Goal: Task Accomplishment & Management: Use online tool/utility

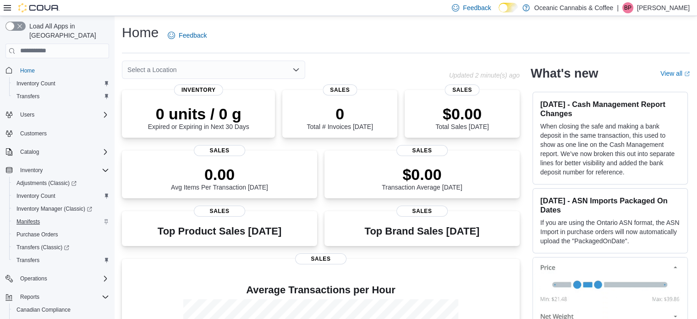
scroll to position [46, 0]
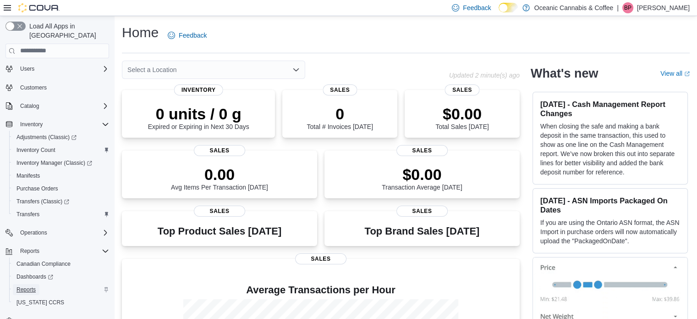
click at [28, 286] on span "Reports" at bounding box center [26, 289] width 19 height 7
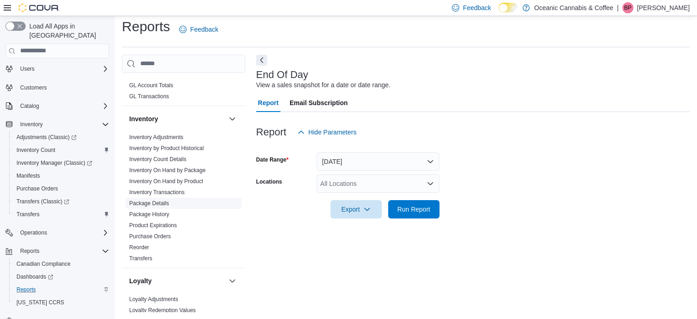
scroll to position [231, 0]
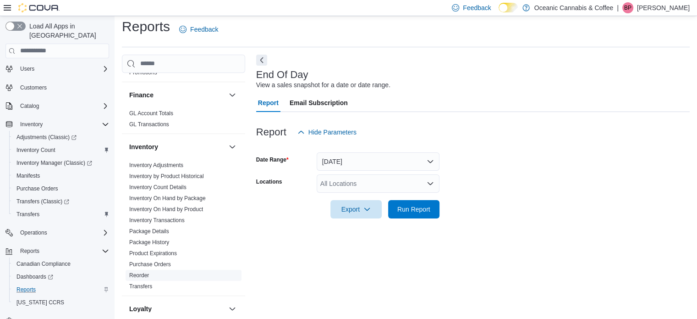
click at [143, 272] on link "Reorder" at bounding box center [139, 275] width 20 height 6
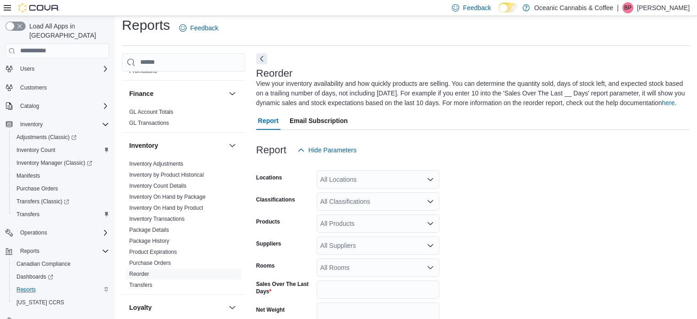
scroll to position [40, 0]
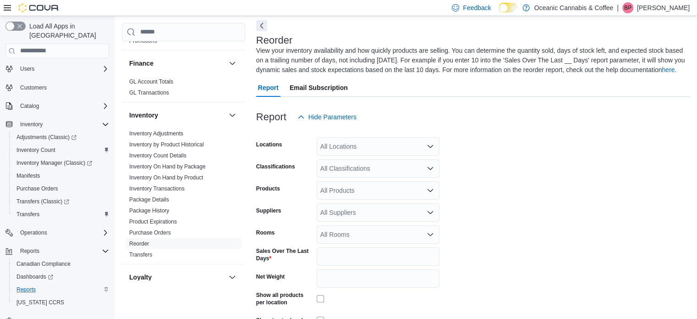
click at [361, 152] on div "All Locations" at bounding box center [378, 146] width 123 height 18
type input "*****"
click at [371, 165] on span "Portugal Cove - Oceanic Releaf" at bounding box center [382, 161] width 90 height 9
click at [485, 164] on form "Locations Portugal Cove - Oceanic Releaf Classifications All Classifications Pr…" at bounding box center [473, 239] width 434 height 227
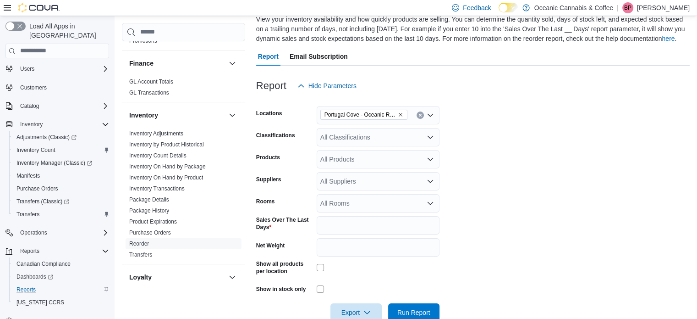
scroll to position [86, 0]
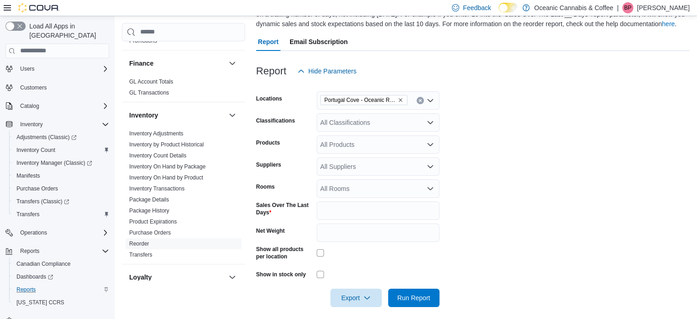
click at [347, 168] on div "All Suppliers" at bounding box center [378, 166] width 123 height 18
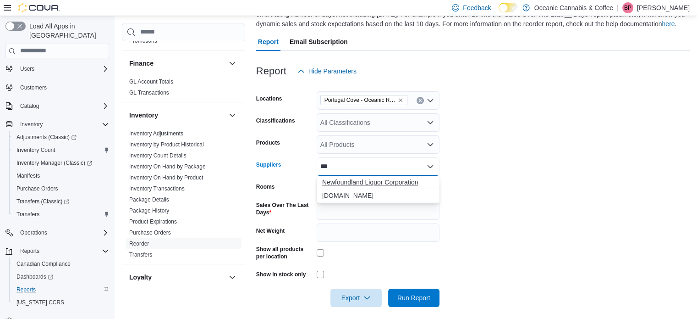
type input "***"
click at [362, 178] on span "Newfoundland Liquor Corporation" at bounding box center [378, 181] width 112 height 9
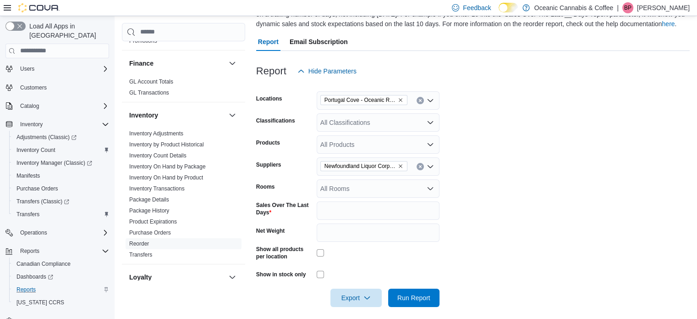
click at [511, 193] on form "Locations Portugal Cove - Oceanic Releaf Classifications All Classifications Pr…" at bounding box center [473, 193] width 434 height 227
click at [519, 246] on form "Locations Portugal Cove - Oceanic Releaf Classifications All Classifications Pr…" at bounding box center [473, 193] width 434 height 227
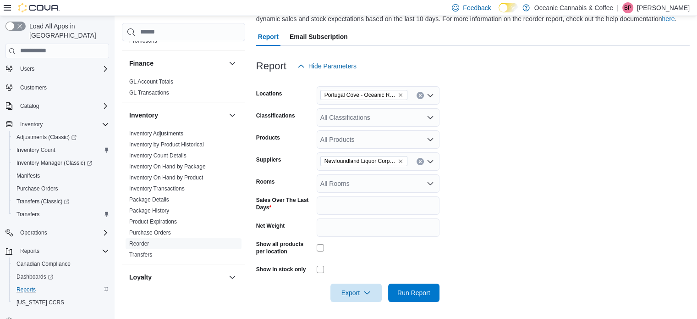
scroll to position [92, 0]
click at [414, 286] on span "Run Report" at bounding box center [414, 291] width 40 height 18
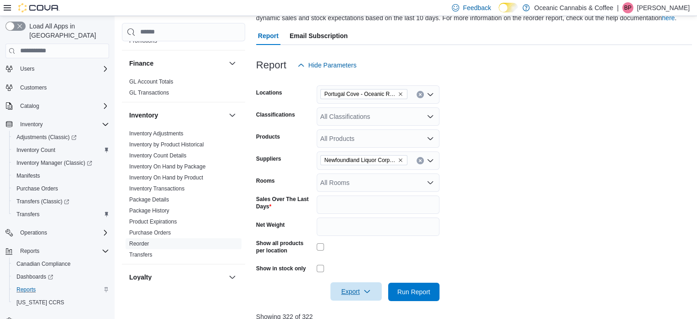
click at [358, 283] on span "Export" at bounding box center [356, 291] width 40 height 18
click at [368, 240] on button "Export to Excel" at bounding box center [358, 235] width 52 height 18
click at [402, 93] on icon "Remove Portugal Cove - Oceanic Releaf from selection in this group" at bounding box center [401, 94] width 4 height 4
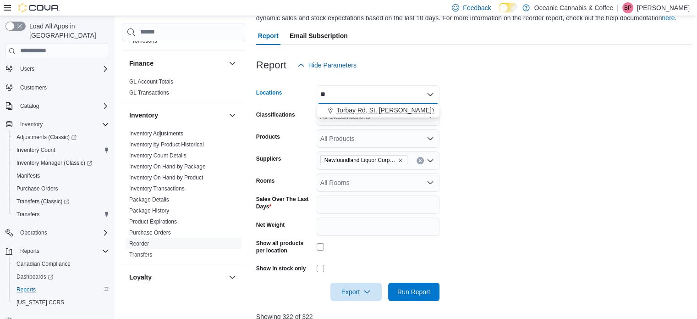
type input "**"
click at [368, 110] on span "Torbay Rd, St. John's - Oceanic Releaf" at bounding box center [411, 109] width 149 height 9
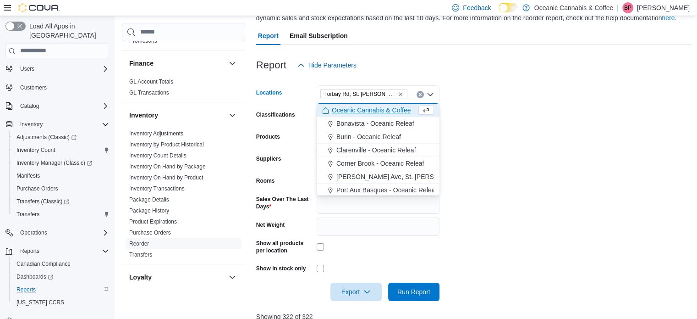
click at [507, 135] on form "Locations Torbay Rd, St. John's - Oceanic Releaf Combo box. Selected. Torbay Rd…" at bounding box center [474, 187] width 437 height 227
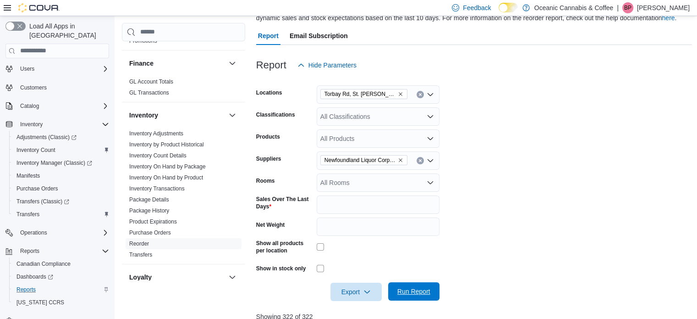
click at [421, 290] on span "Run Report" at bounding box center [414, 291] width 33 height 9
click at [361, 281] on div at bounding box center [474, 278] width 437 height 7
click at [363, 287] on span "Export" at bounding box center [356, 291] width 40 height 18
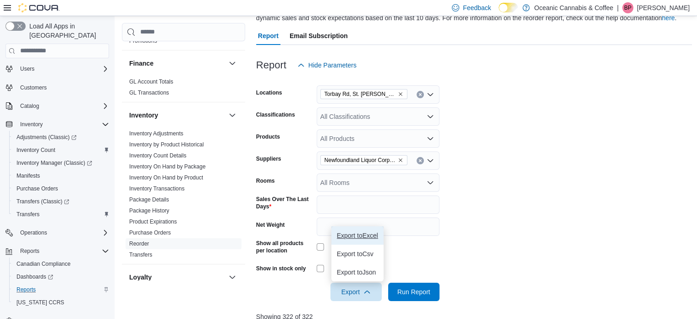
click at [362, 235] on span "Export to Excel" at bounding box center [357, 235] width 41 height 7
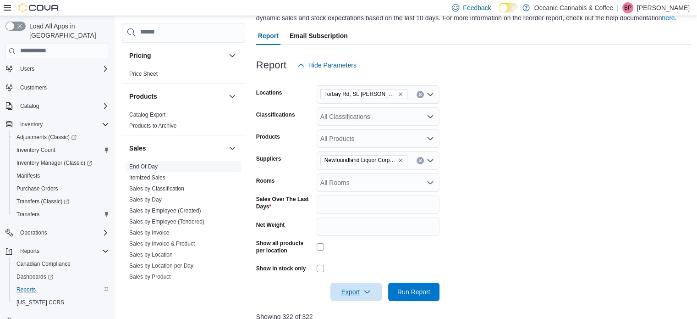
scroll to position [550, 0]
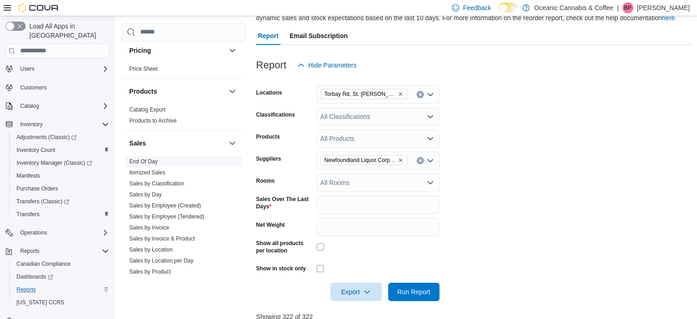
click at [136, 163] on link "End Of Day" at bounding box center [143, 161] width 28 height 6
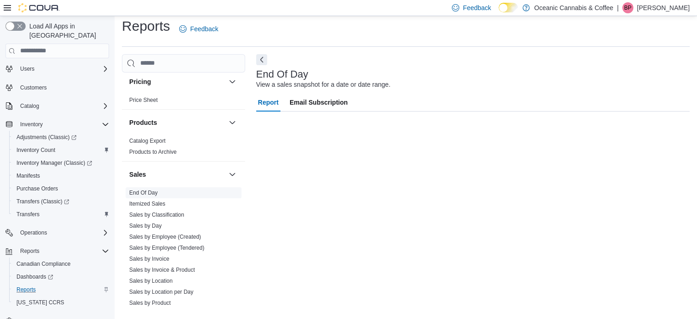
scroll to position [6, 0]
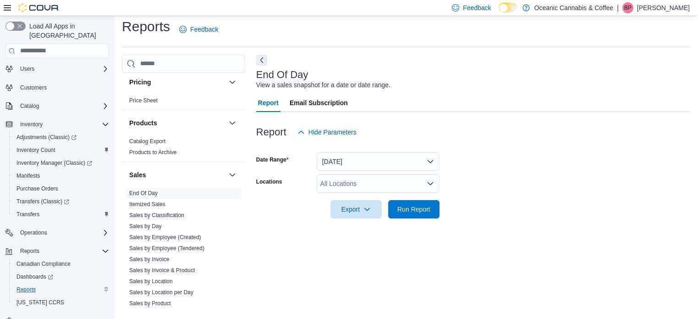
click at [352, 184] on div "All Locations" at bounding box center [378, 183] width 123 height 18
click at [344, 165] on button "Today" at bounding box center [378, 161] width 123 height 18
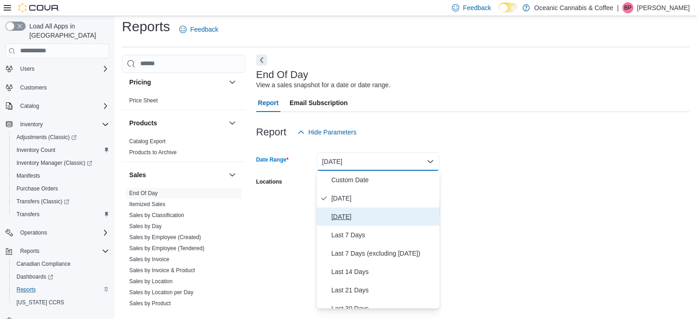
click at [346, 215] on span "Yesterday" at bounding box center [384, 216] width 105 height 11
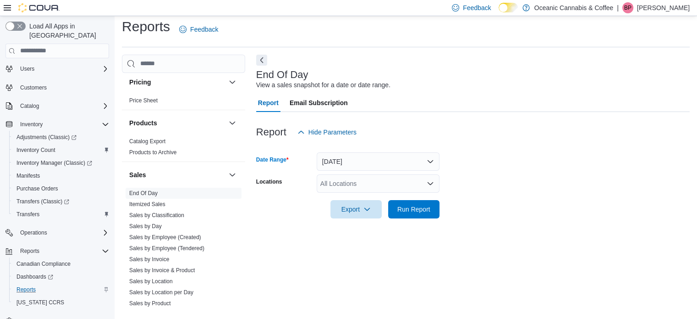
click at [343, 180] on div "All Locations" at bounding box center [378, 183] width 123 height 18
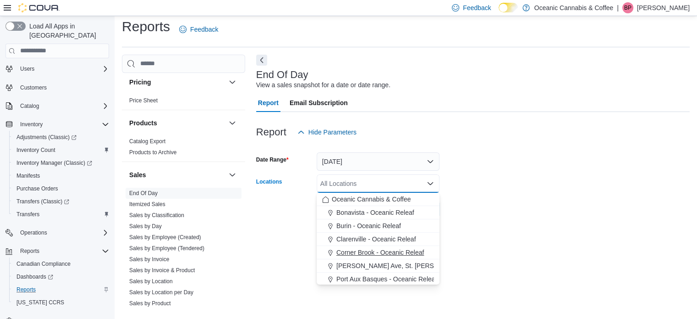
click at [356, 248] on span "Corner Brook - Oceanic Releaf" at bounding box center [381, 252] width 88 height 9
click at [504, 228] on div at bounding box center [473, 223] width 434 height 11
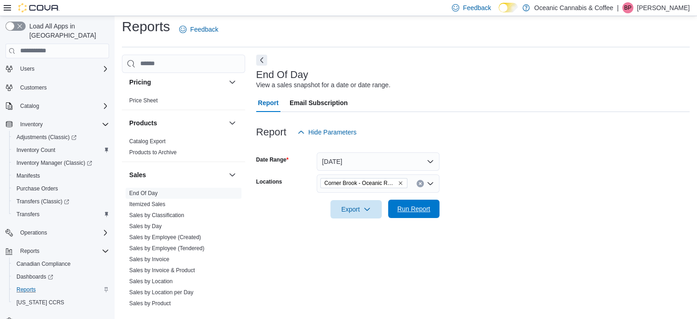
click at [424, 214] on span "Run Report" at bounding box center [414, 208] width 40 height 18
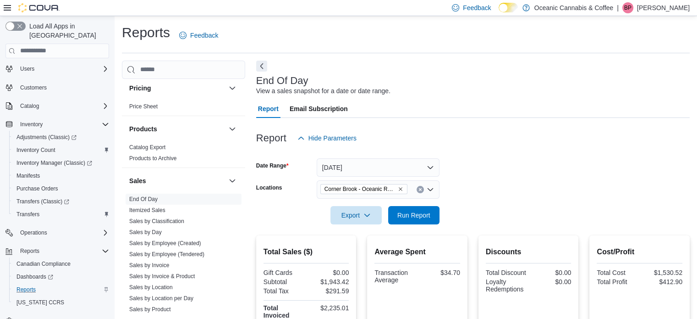
click at [404, 189] on span "Corner Brook - Oceanic Releaf" at bounding box center [364, 189] width 87 height 10
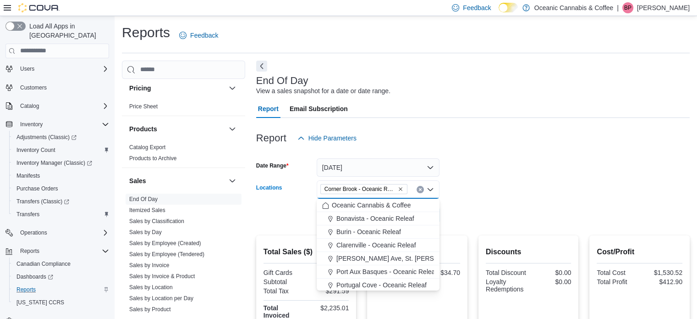
click at [402, 189] on icon "Remove Corner Brook - Oceanic Releaf from selection in this group" at bounding box center [401, 189] width 6 height 6
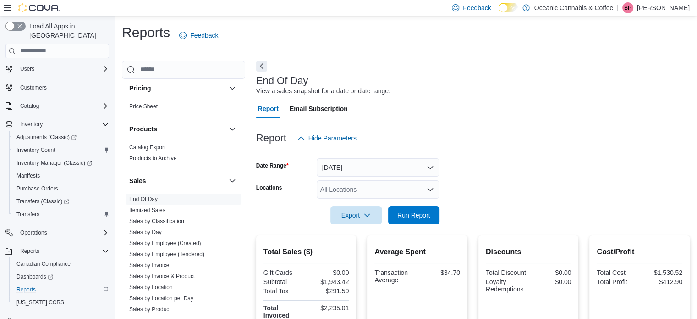
click at [513, 163] on form "Date Range Yesterday Locations All Locations Export Run Report" at bounding box center [473, 185] width 434 height 77
